Goal: Transaction & Acquisition: Purchase product/service

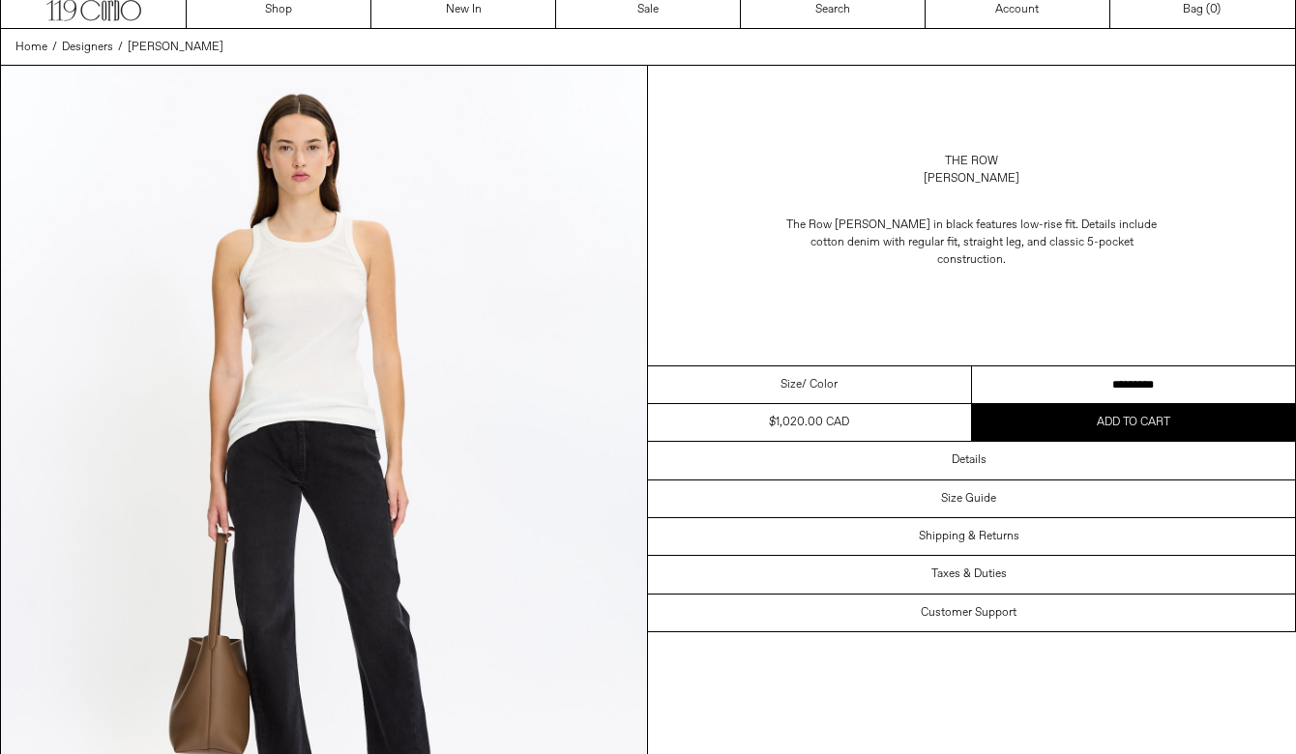
scroll to position [55, 0]
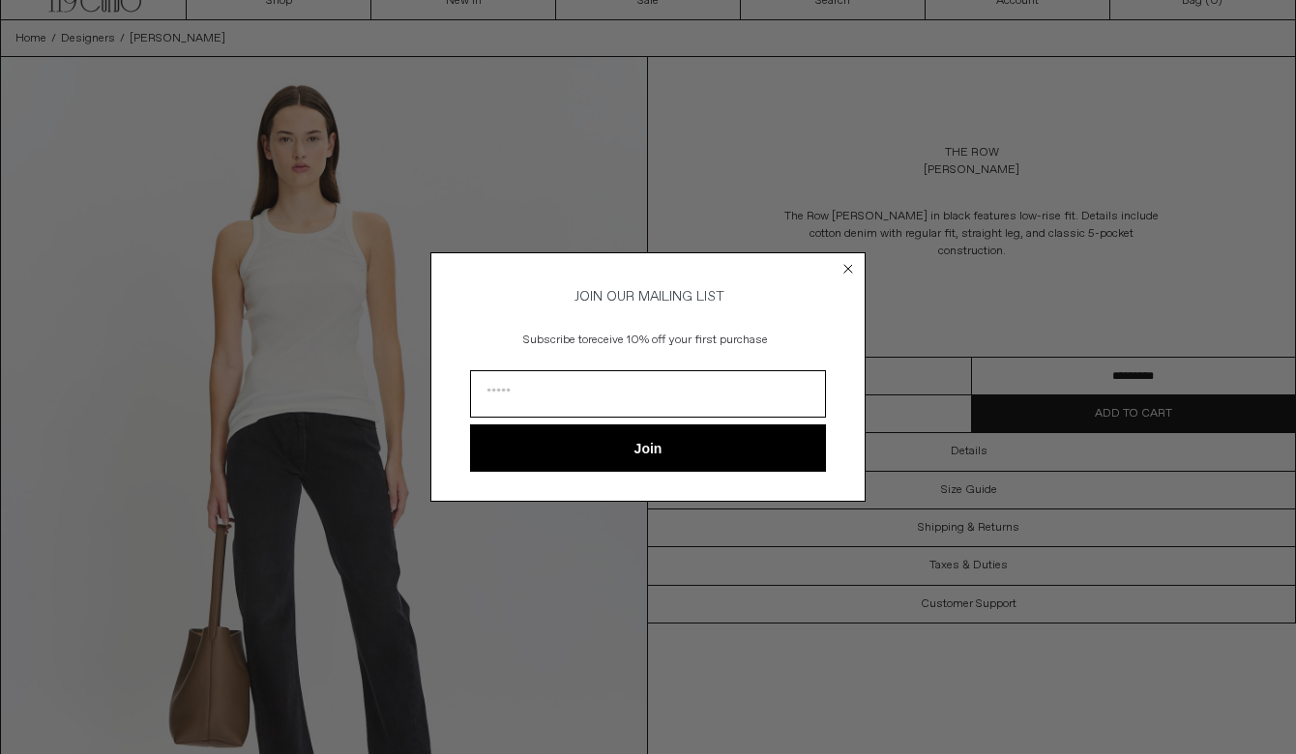
click at [844, 440] on form "JOIN OUR MAILING LIST Subscribe to receive 10% off your first purchase Join ***…" at bounding box center [647, 376] width 435 height 249
click at [855, 259] on circle "Close dialog" at bounding box center [848, 268] width 18 height 18
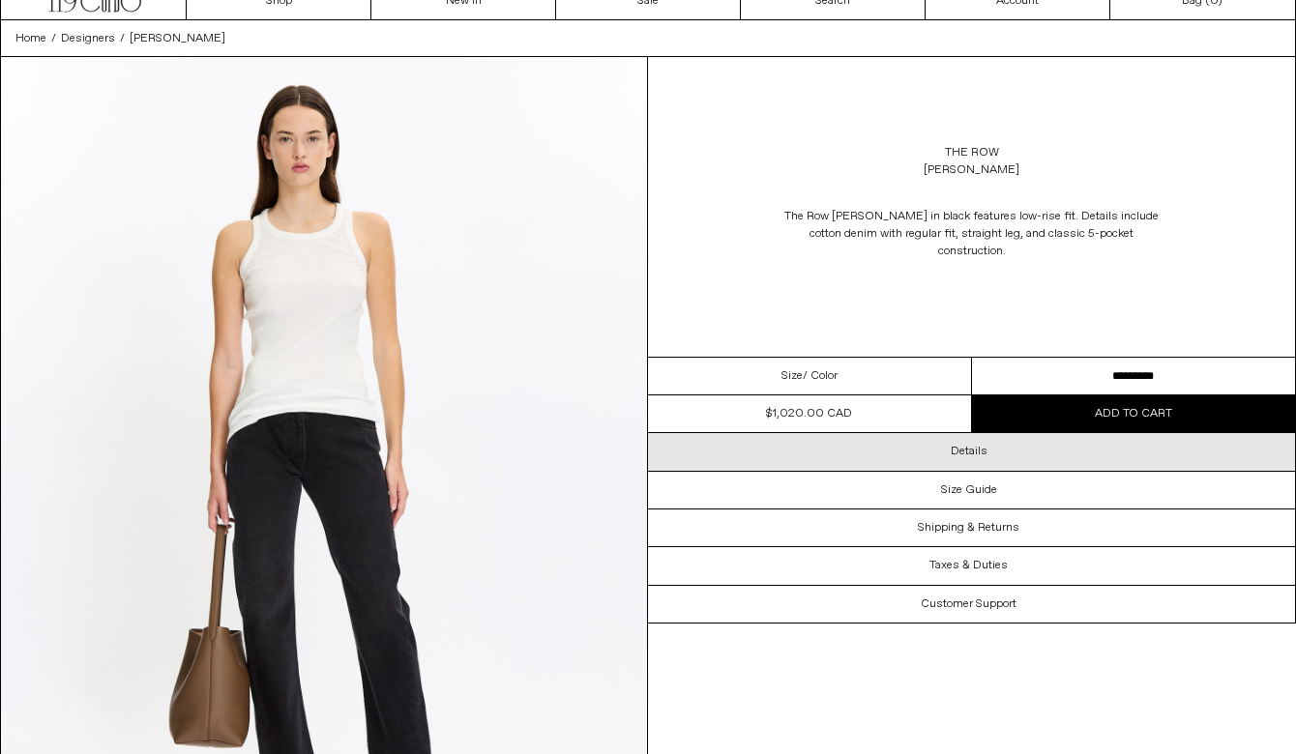
click at [916, 433] on div "Details" at bounding box center [971, 451] width 647 height 37
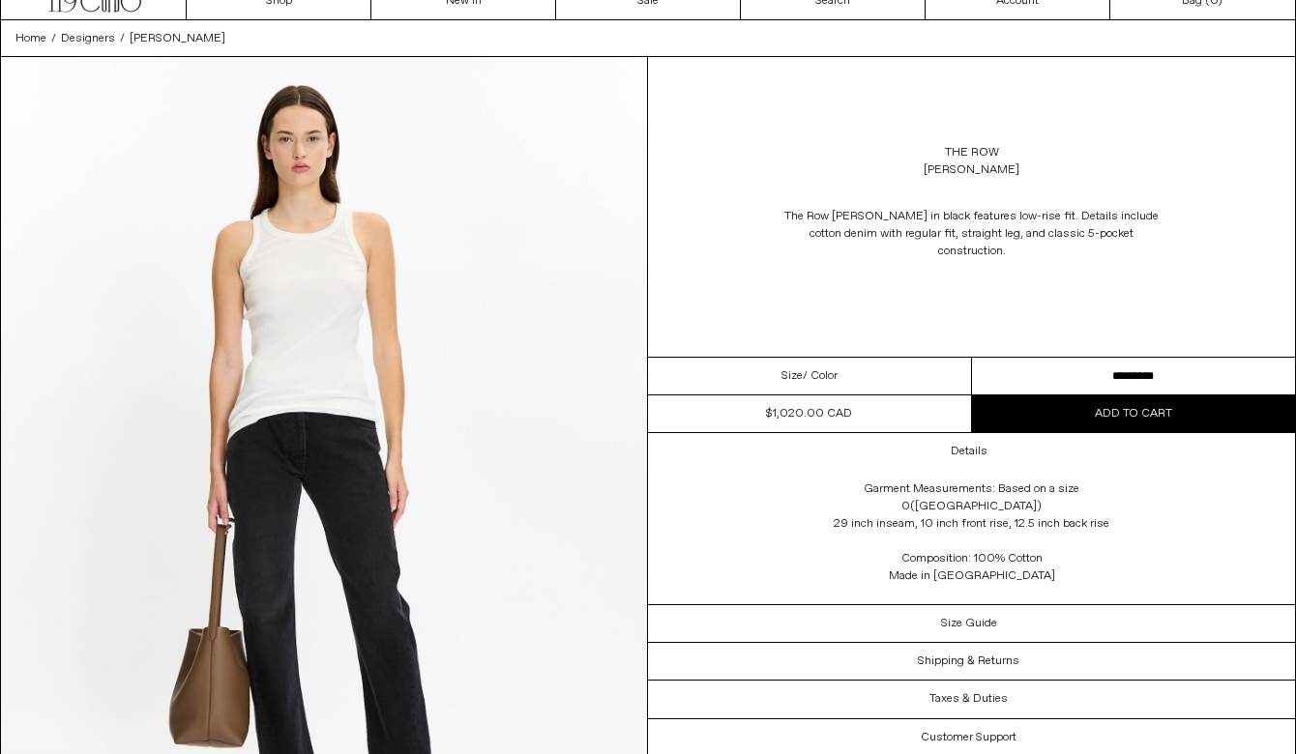
drag, startPoint x: 881, startPoint y: 402, endPoint x: 777, endPoint y: 406, distance: 103.5
click at [776, 405] on dl "Regular price $1,020.00 CAD Sold out Sale price $1,020.00 CAD Unit price / per …" at bounding box center [809, 413] width 323 height 37
copy div "1,020.00 CAD"
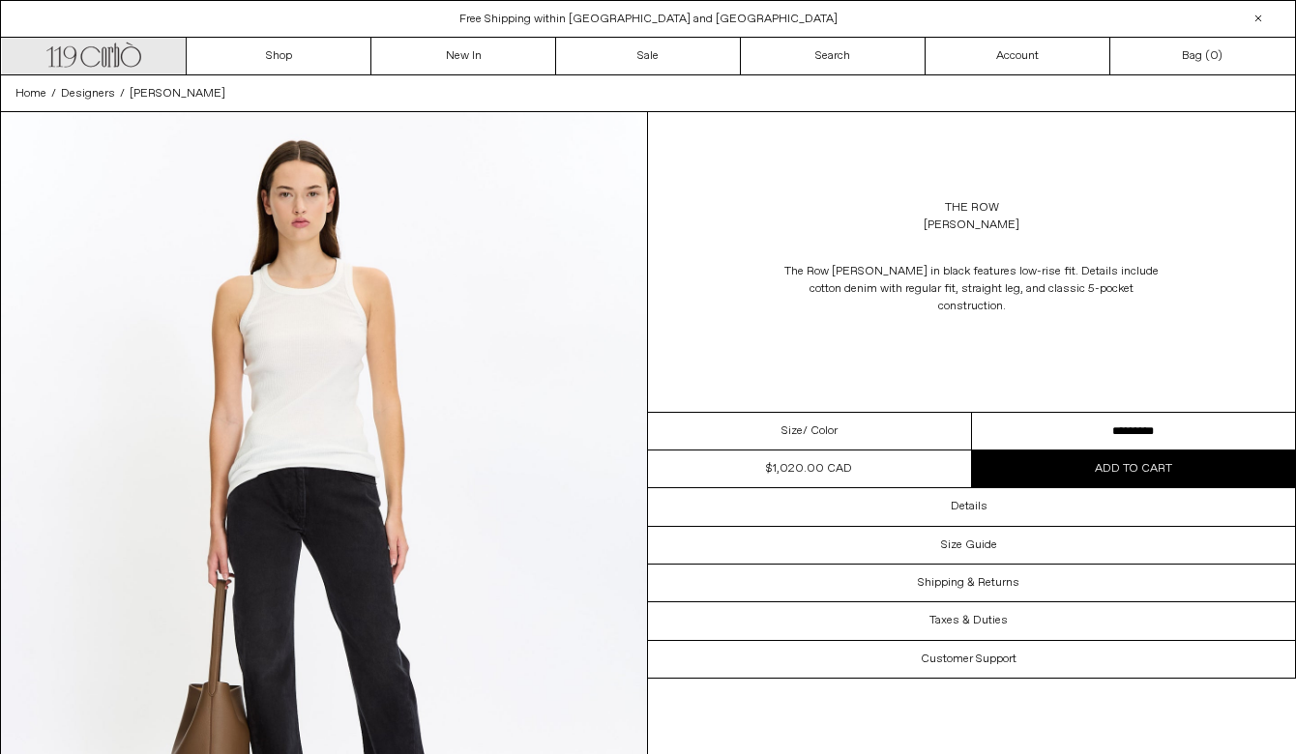
click at [130, 54] on icon ".cls-1, .cls-2 { fill: #231f20; stroke: #231f20; stroke-miterlimit: 10; stroke-…" at bounding box center [93, 53] width 95 height 28
